Goal: Check status: Check status

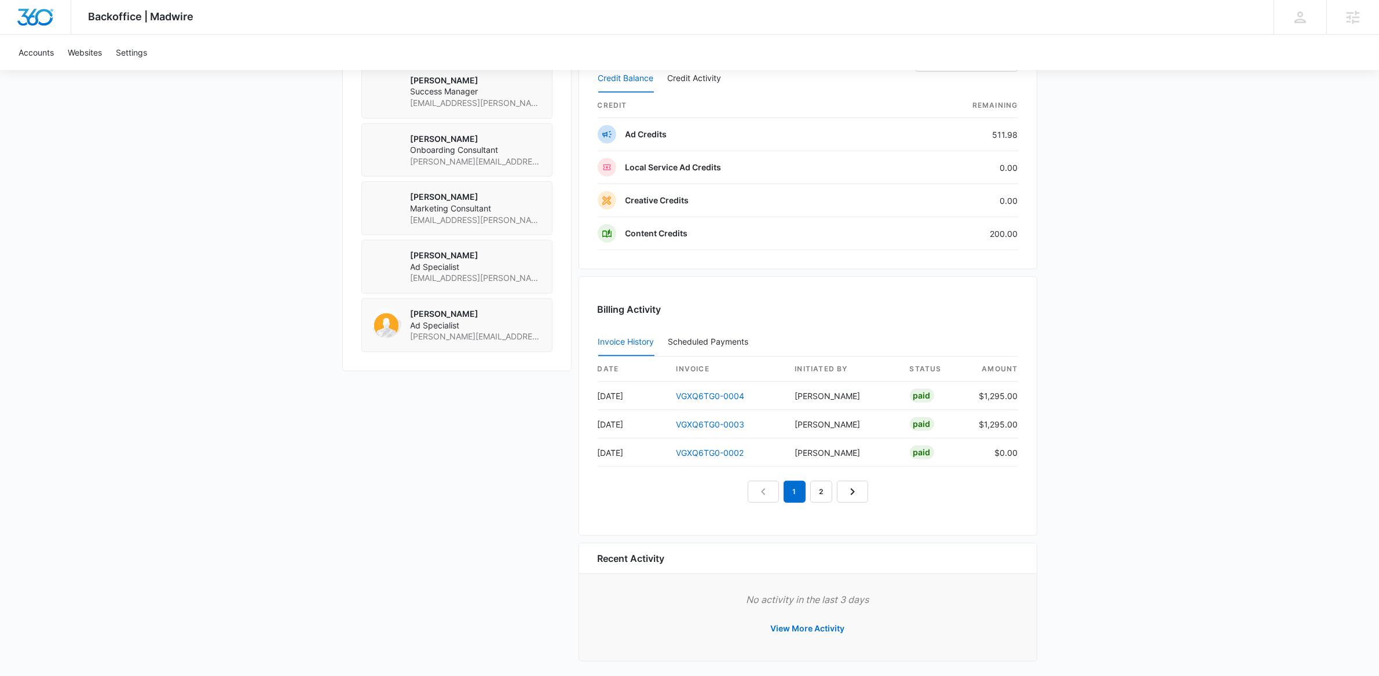
scroll to position [922, 0]
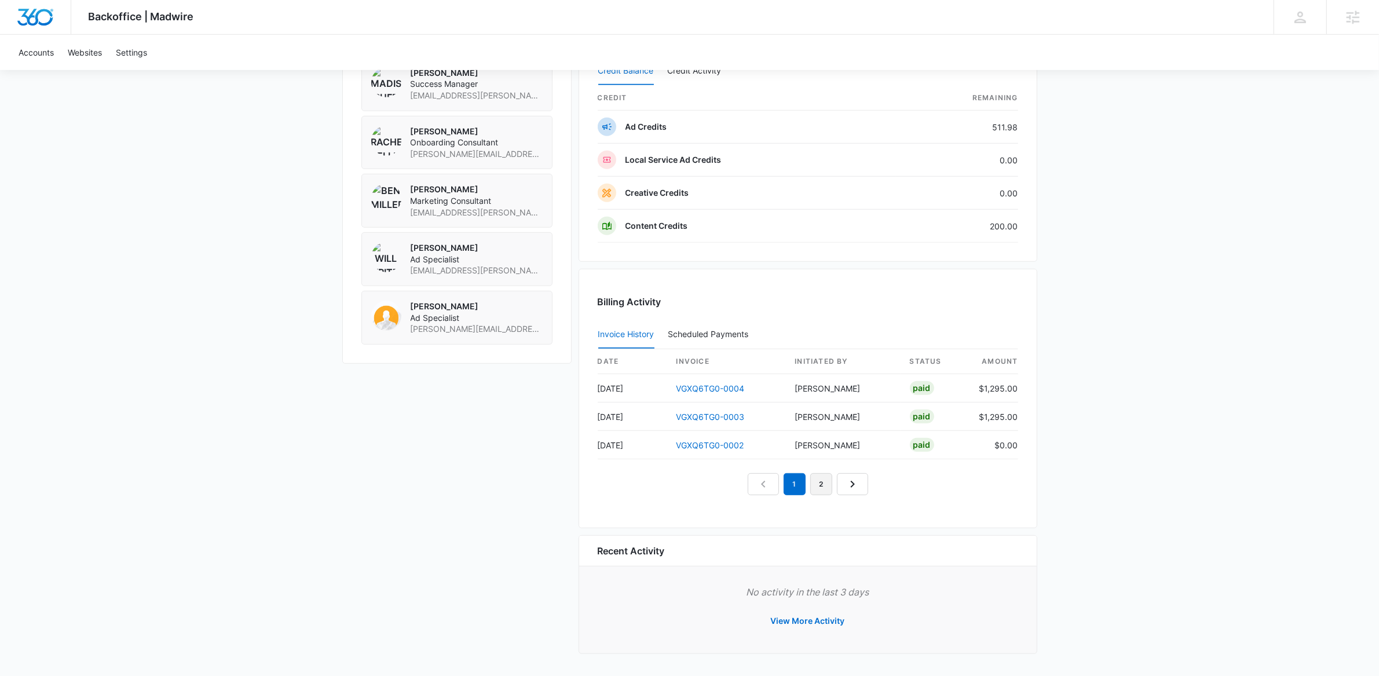
click at [825, 485] on link "2" at bounding box center [821, 484] width 22 height 22
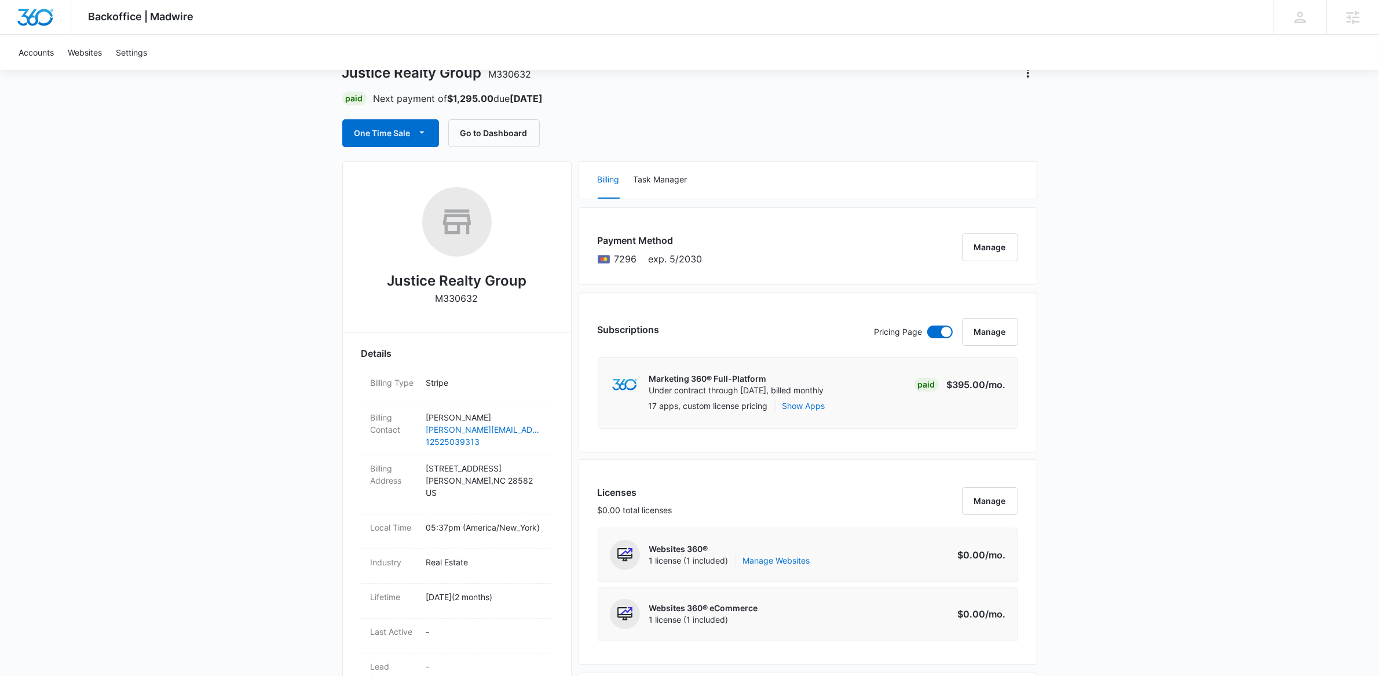
scroll to position [8, 0]
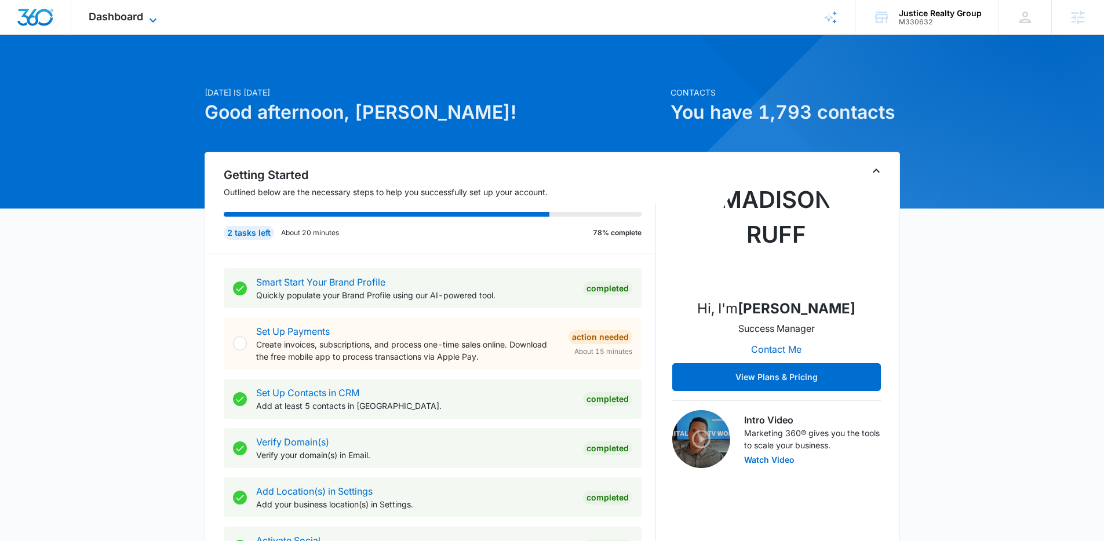
click at [122, 15] on span "Dashboard" at bounding box center [116, 16] width 54 height 12
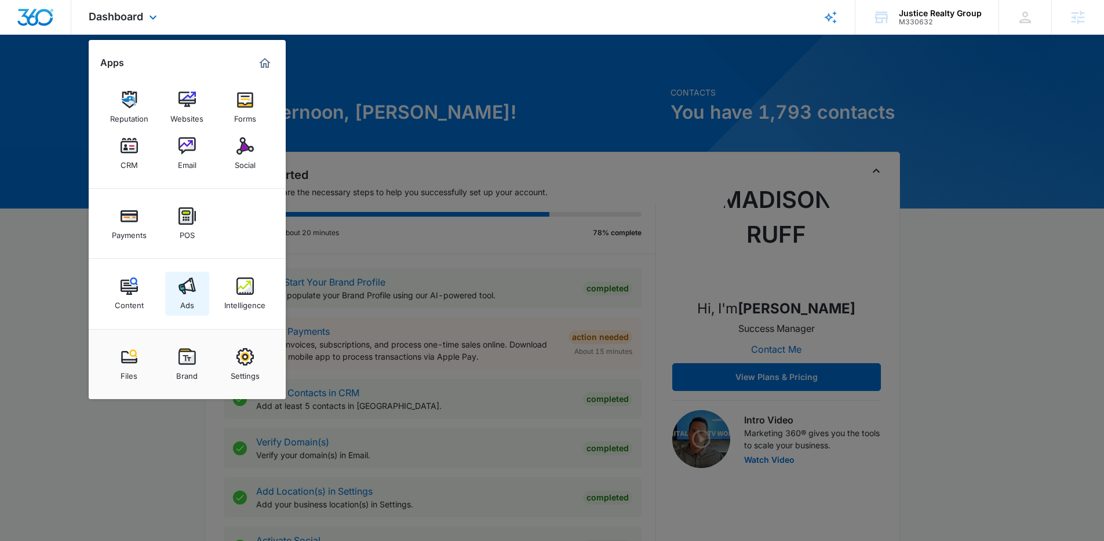
click at [182, 292] on img at bounding box center [186, 285] width 17 height 17
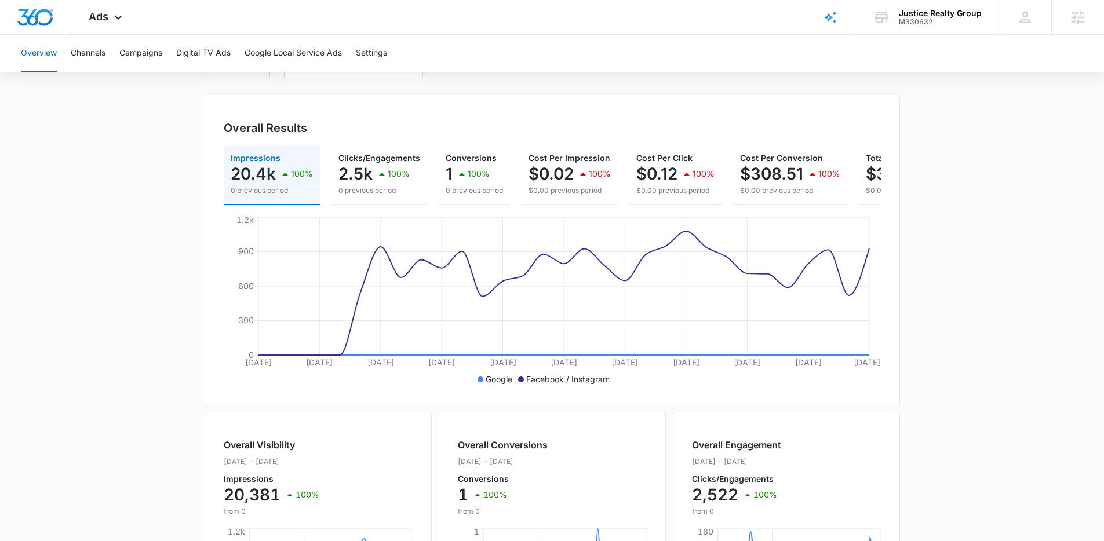
scroll to position [87, 0]
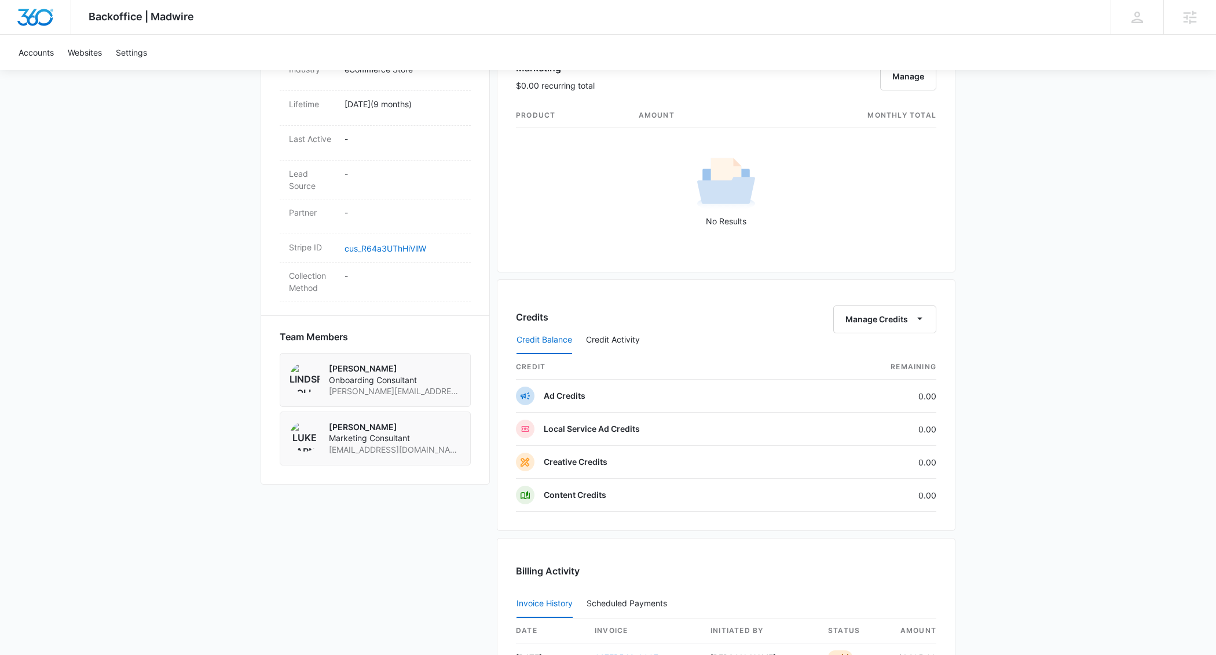
scroll to position [882, 0]
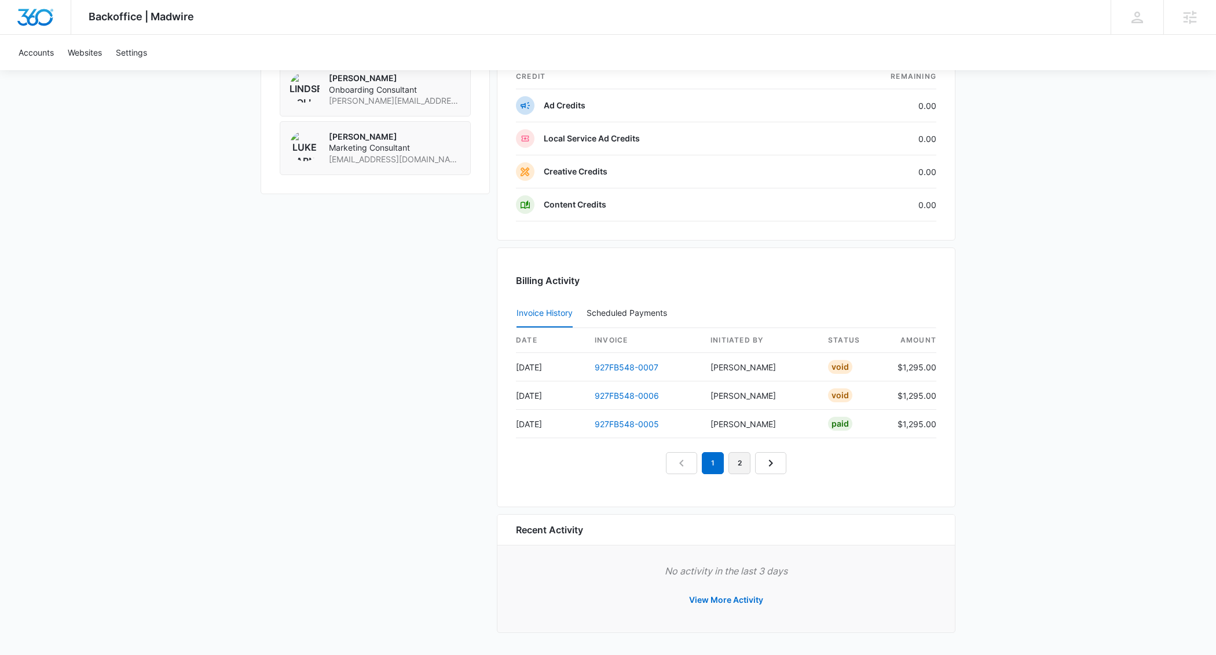
click at [735, 460] on link "2" at bounding box center [740, 463] width 22 height 22
click at [703, 458] on link "1" at bounding box center [700, 463] width 22 height 22
click at [746, 455] on link "3" at bounding box center [753, 463] width 22 height 22
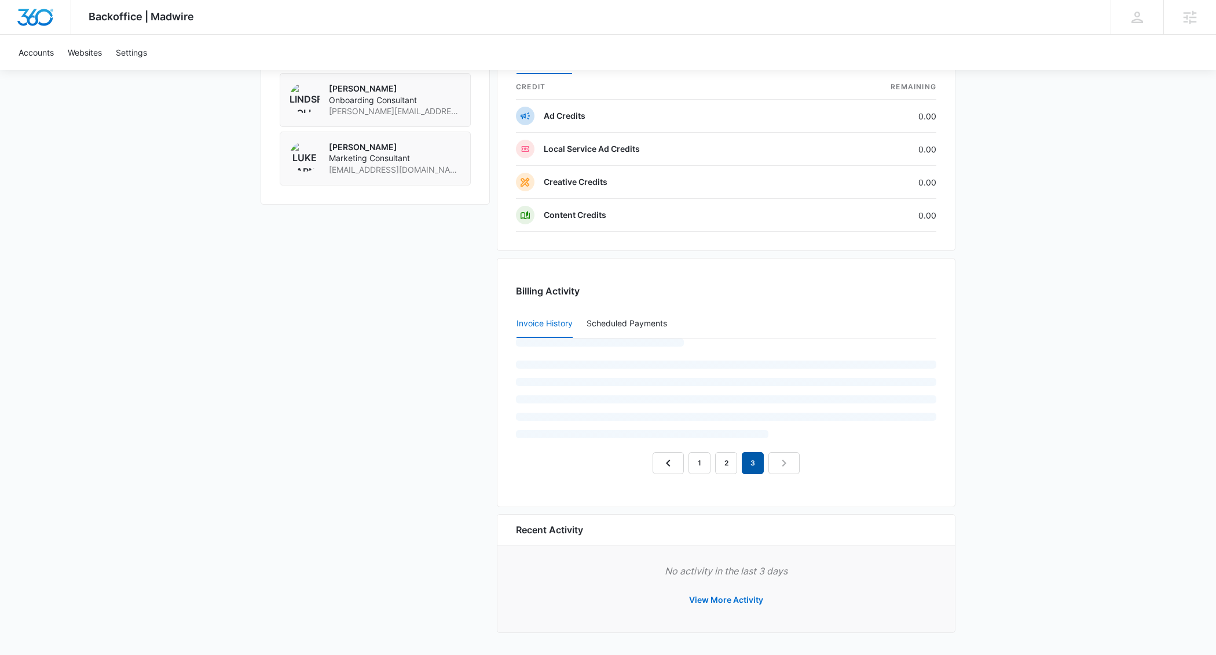
scroll to position [825, 0]
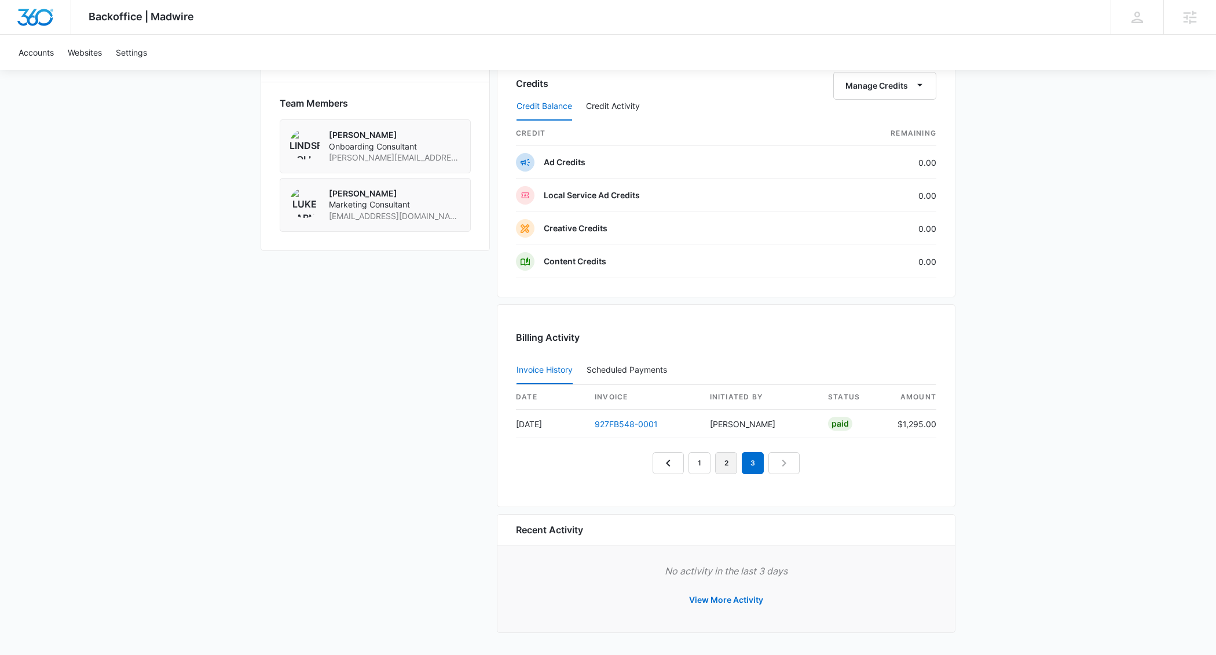
click at [724, 461] on link "2" at bounding box center [726, 463] width 22 height 22
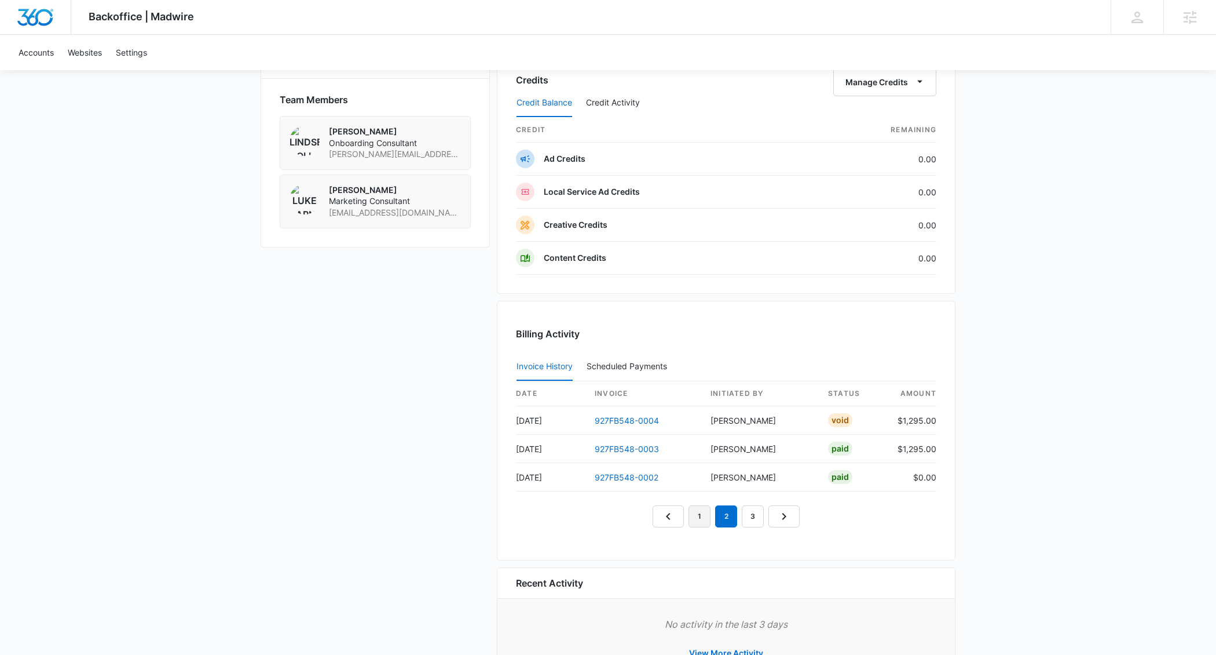
click at [693, 524] on link "1" at bounding box center [700, 516] width 22 height 22
click at [752, 519] on link "3" at bounding box center [753, 516] width 22 height 22
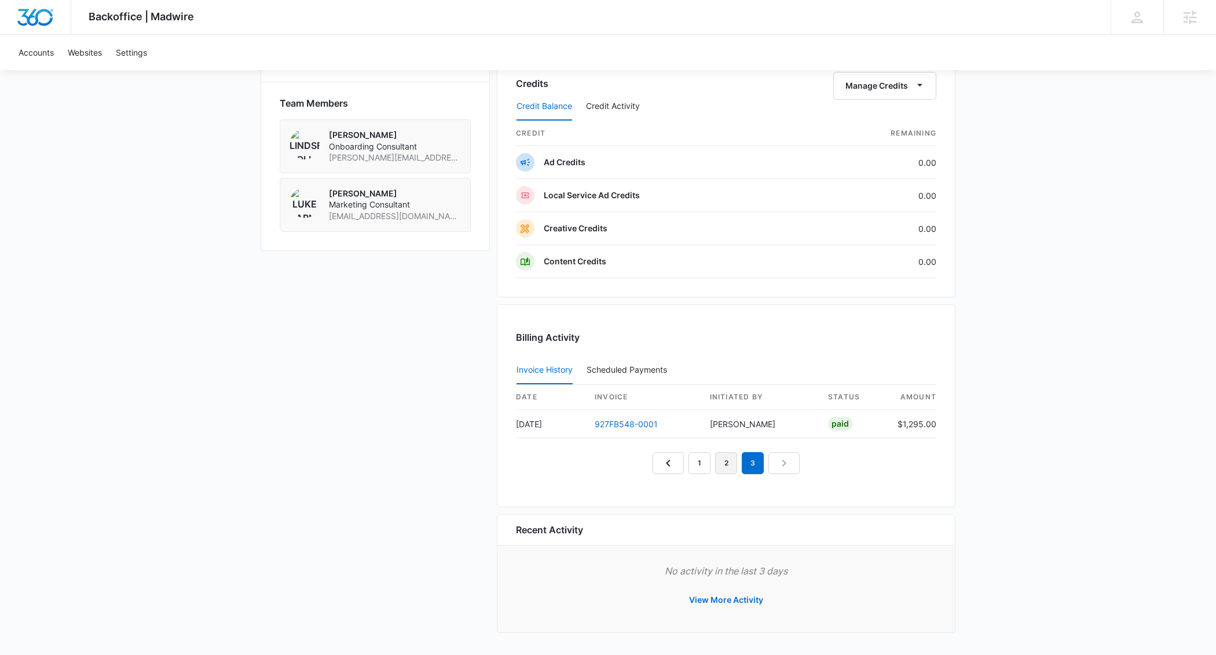
click at [733, 462] on link "2" at bounding box center [726, 463] width 22 height 22
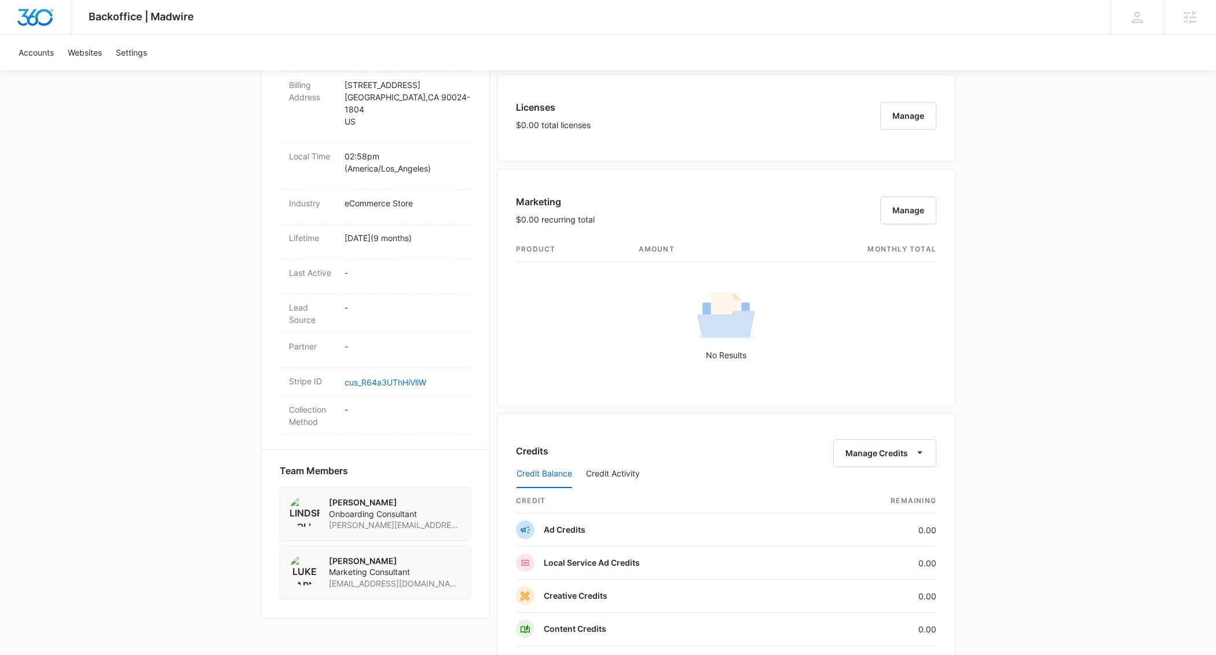
scroll to position [442, 0]
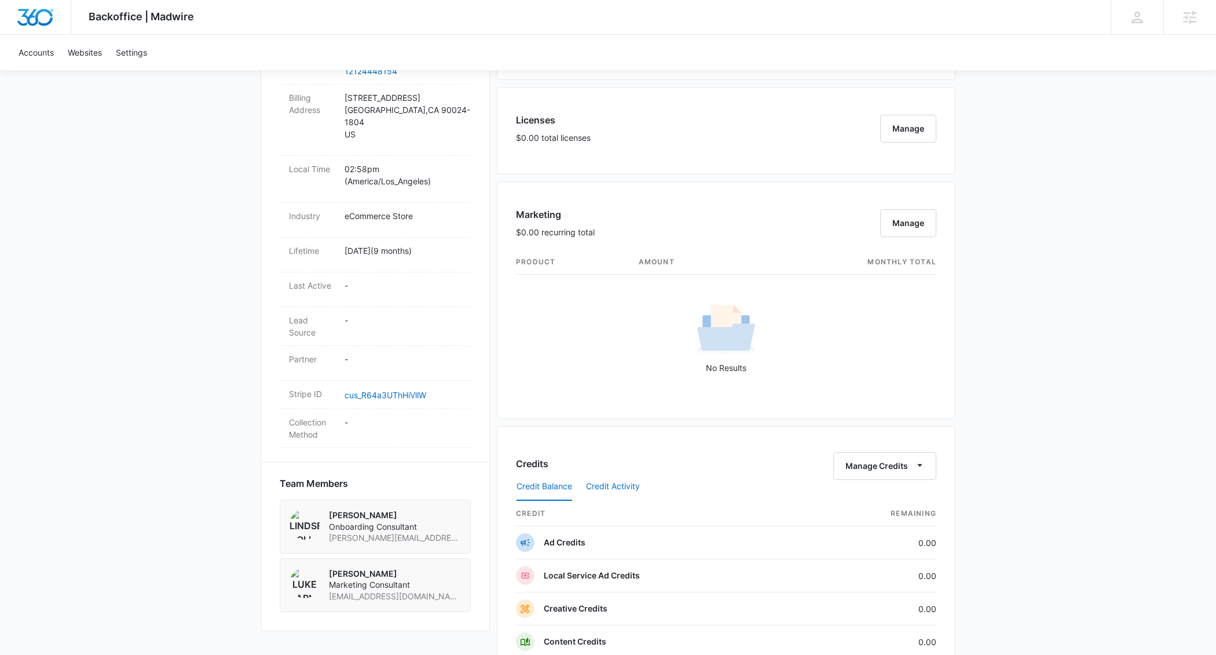
click at [608, 484] on button "Credit Activity" at bounding box center [613, 487] width 54 height 28
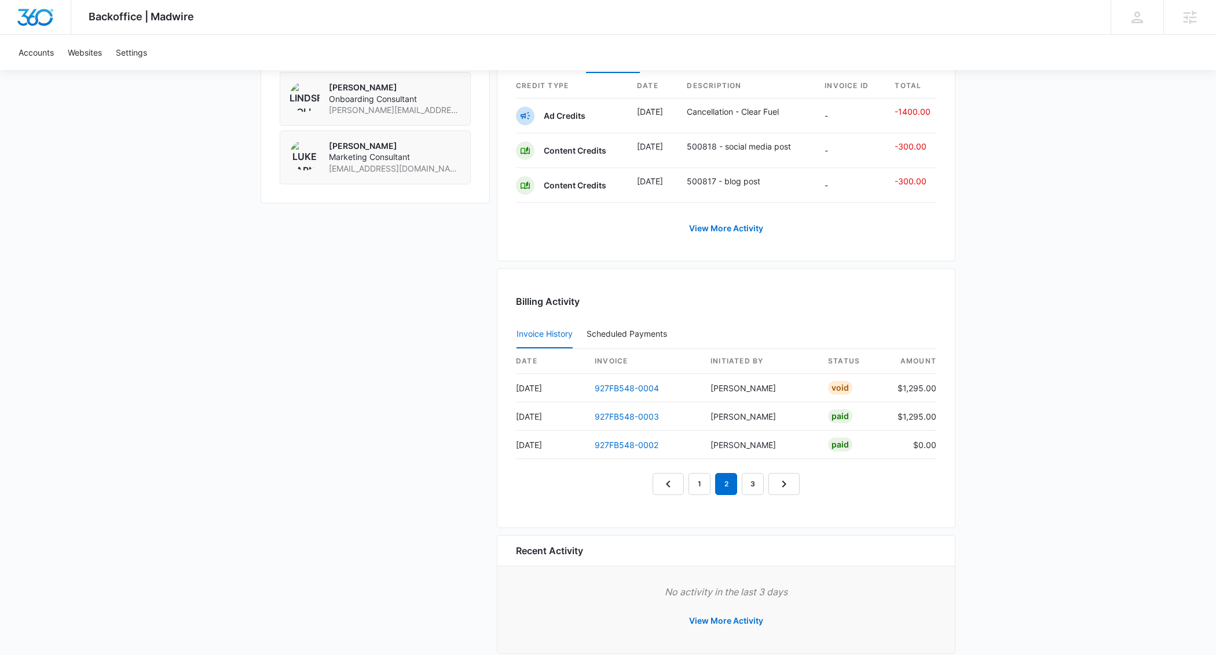
scroll to position [868, 0]
click at [705, 489] on link "1" at bounding box center [700, 485] width 22 height 22
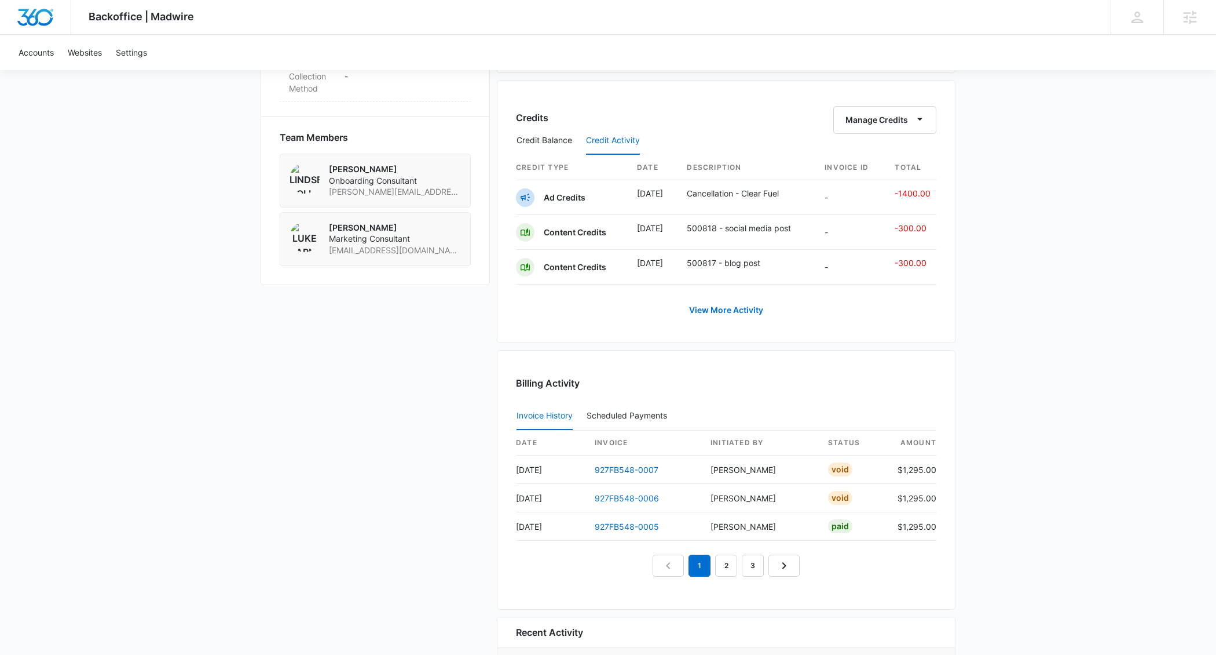
scroll to position [779, 0]
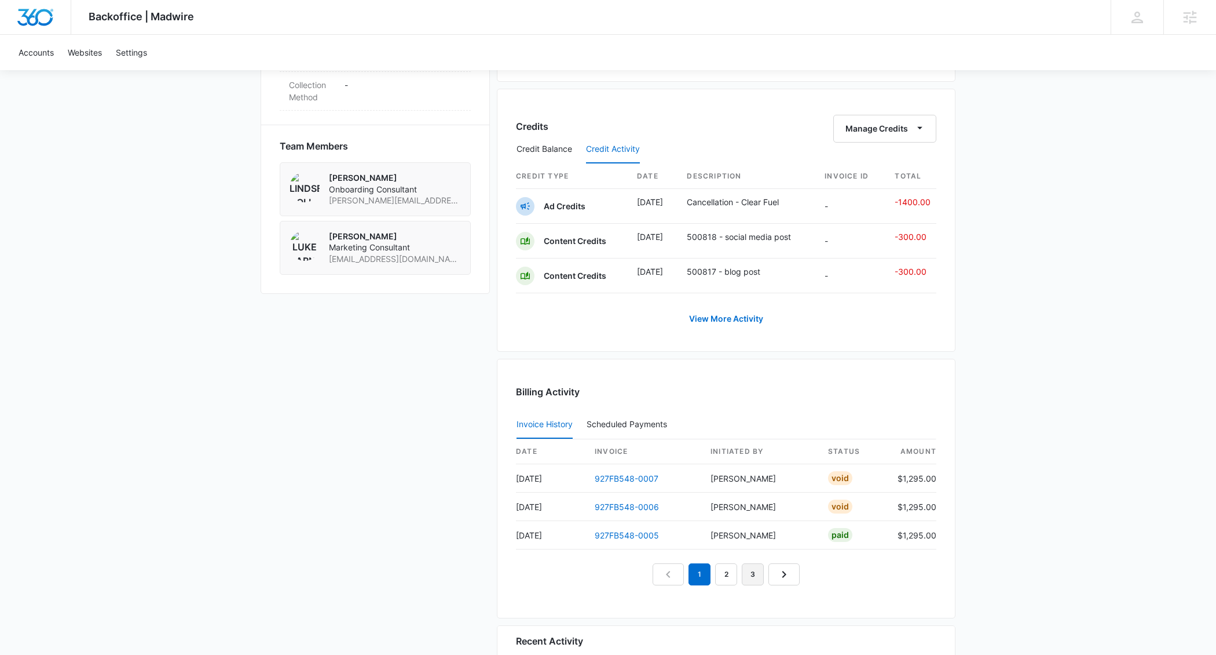
click at [747, 578] on link "3" at bounding box center [753, 574] width 22 height 22
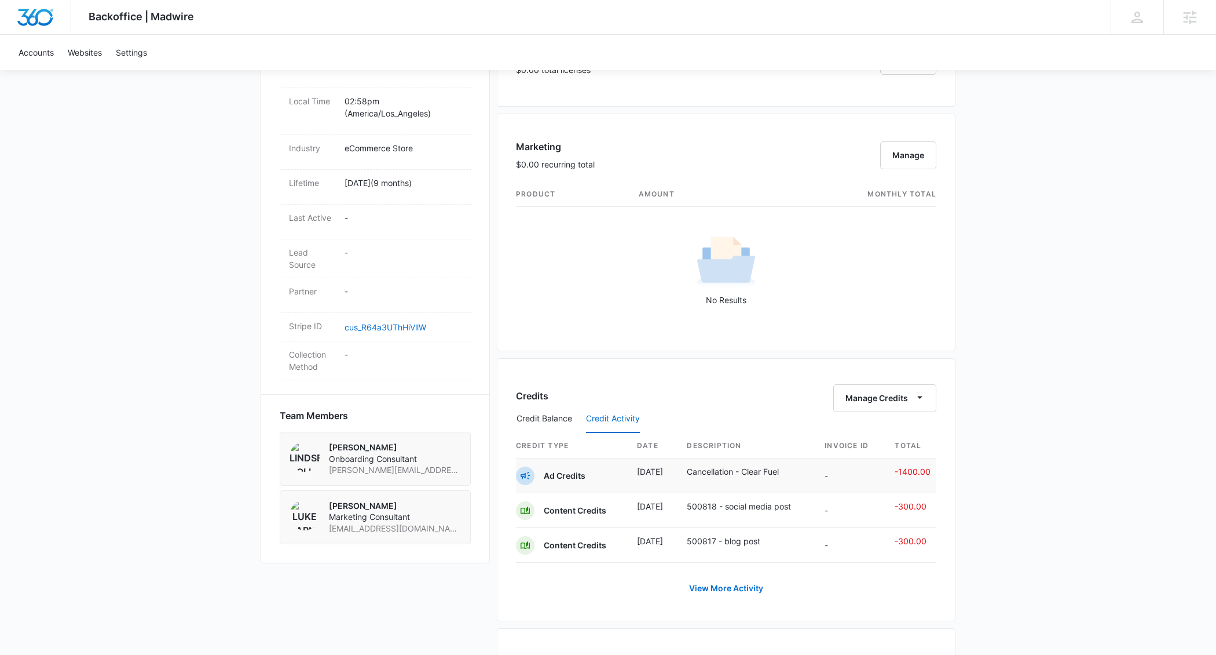
scroll to position [609, 0]
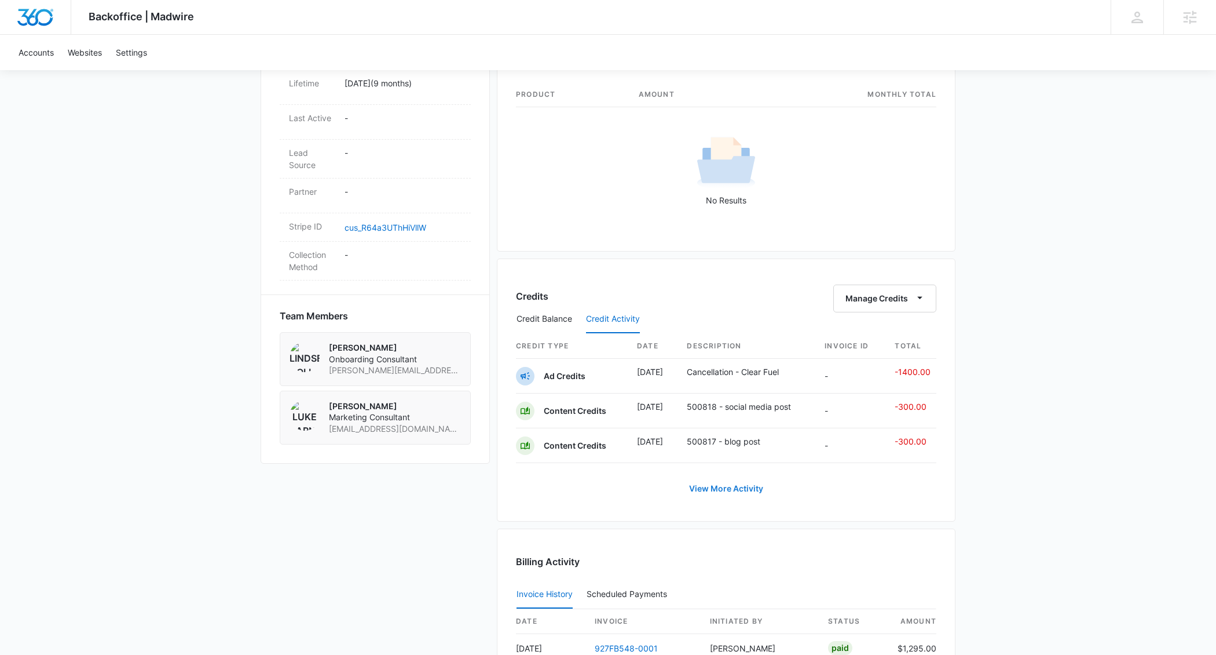
click at [746, 489] on button "View More Activity" at bounding box center [726, 488] width 97 height 28
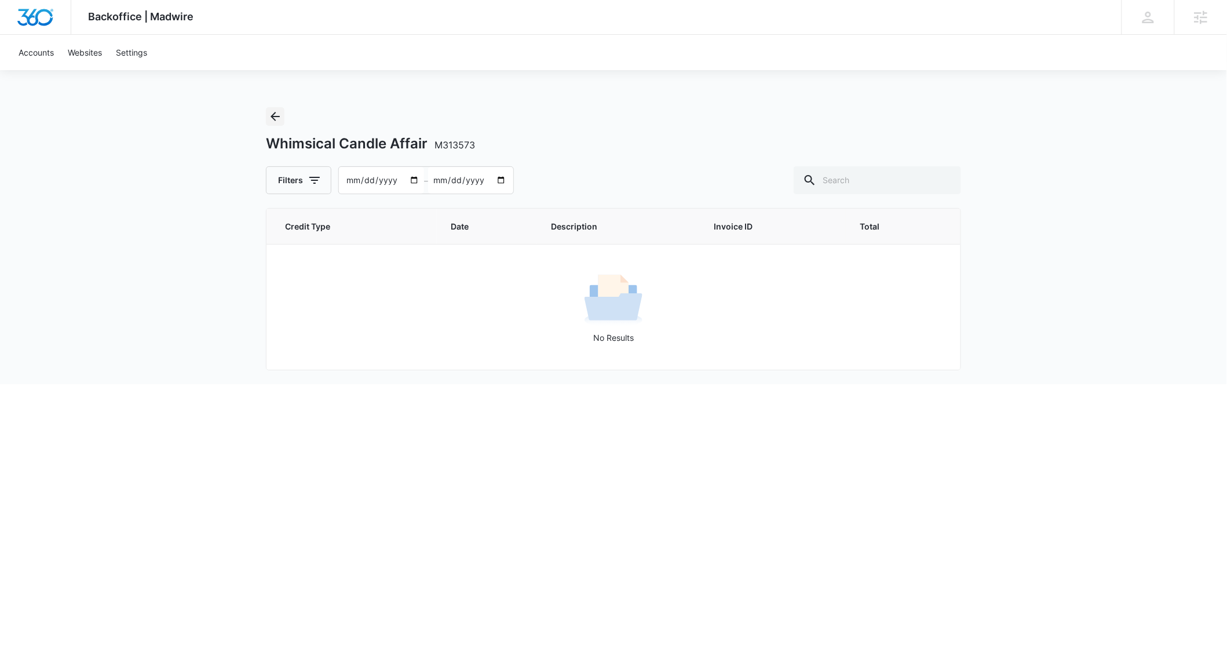
click at [275, 115] on icon "Back" at bounding box center [275, 116] width 14 height 14
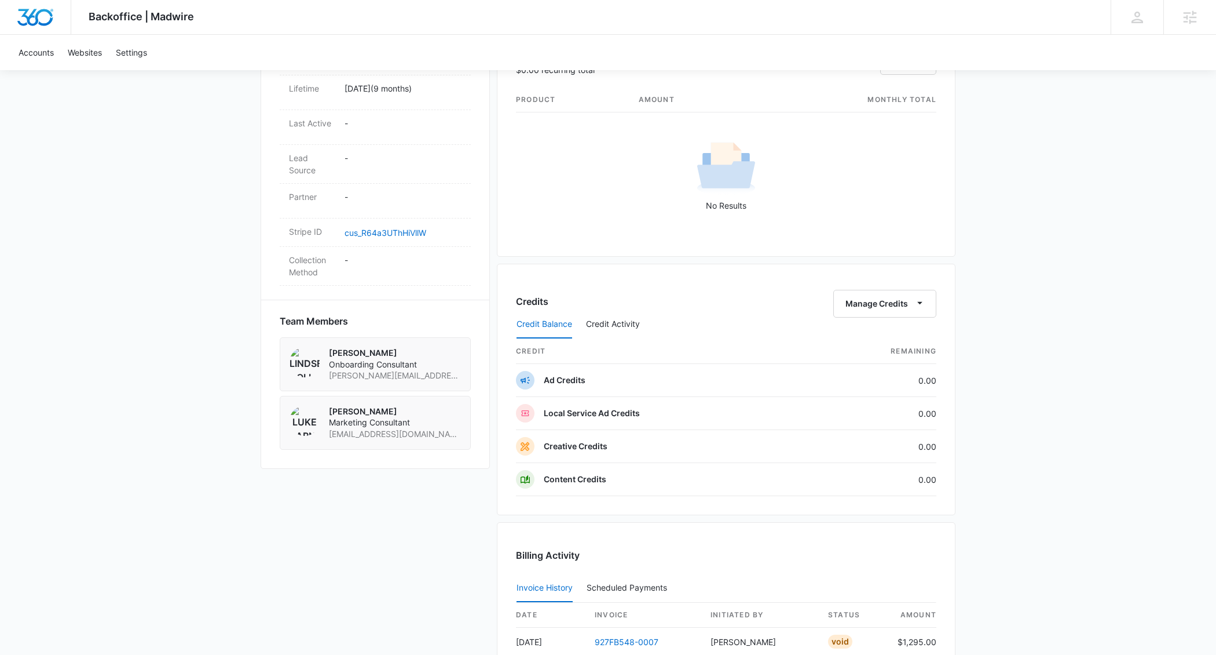
scroll to position [736, 0]
